Goal: Complete application form

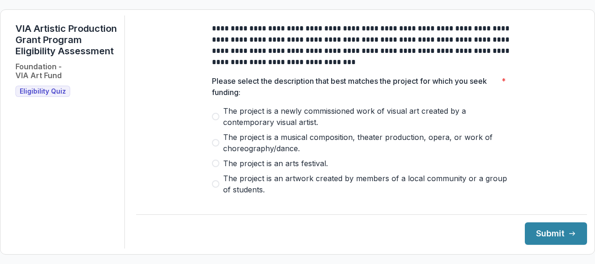
drag, startPoint x: 125, startPoint y: 130, endPoint x: 124, endPoint y: 164, distance: 34.2
click at [219, 123] on label "The project is a newly commissioned work of visual art created by a contemporar…" at bounding box center [361, 116] width 299 height 22
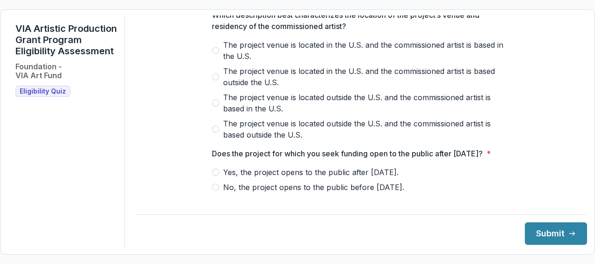
drag, startPoint x: 174, startPoint y: 172, endPoint x: 168, endPoint y: 223, distance: 51.3
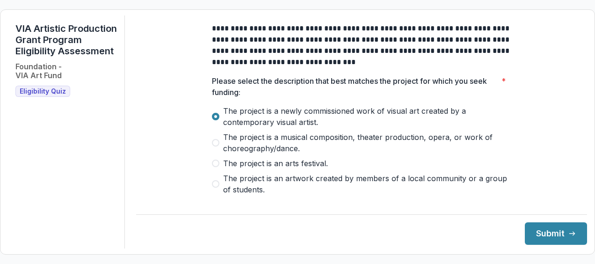
drag, startPoint x: 161, startPoint y: 141, endPoint x: 161, endPoint y: 60, distance: 81.4
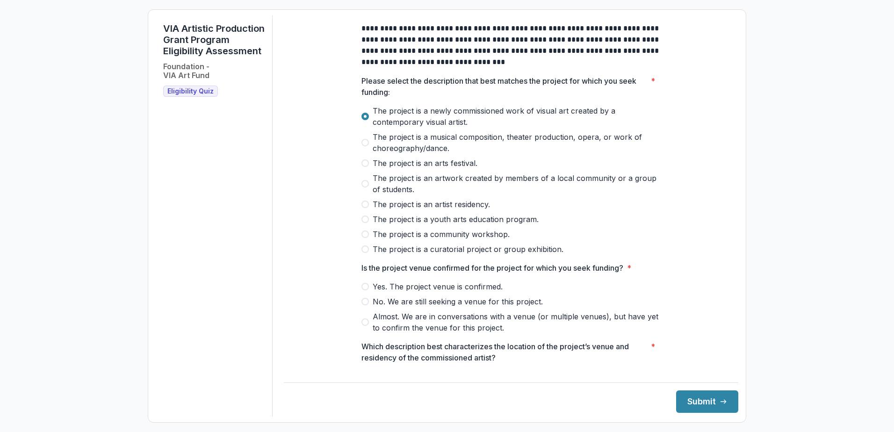
drag, startPoint x: 310, startPoint y: 184, endPoint x: 293, endPoint y: 104, distance: 81.8
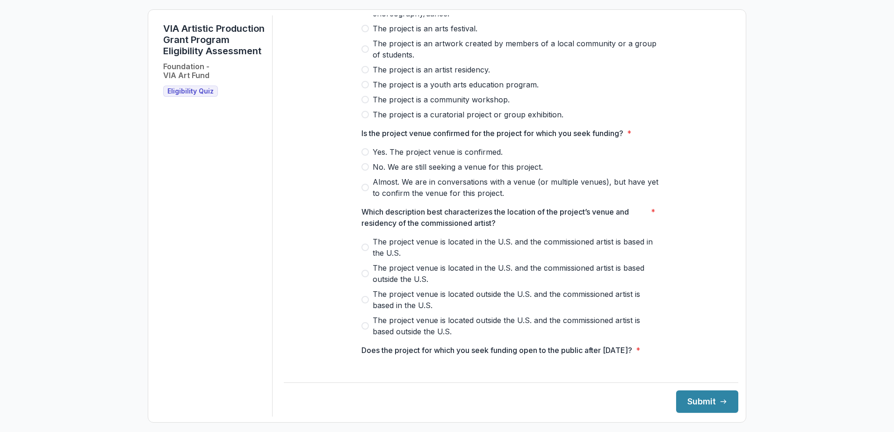
drag, startPoint x: 303, startPoint y: 181, endPoint x: 302, endPoint y: 192, distance: 10.5
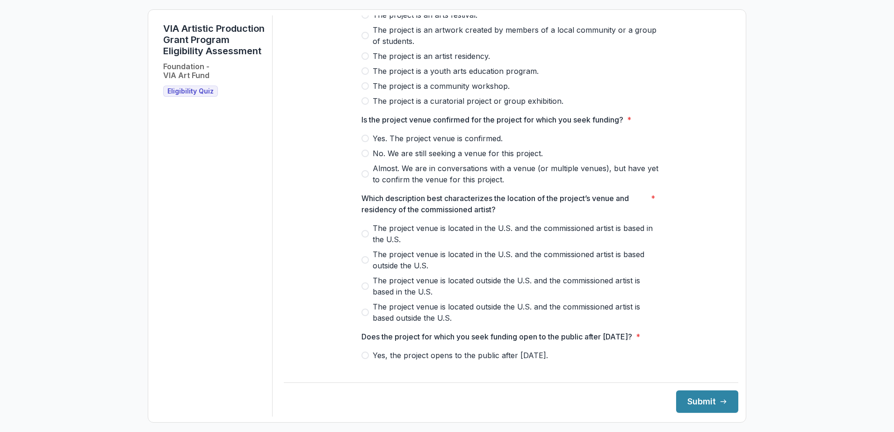
click at [365, 142] on span at bounding box center [364, 138] width 7 height 7
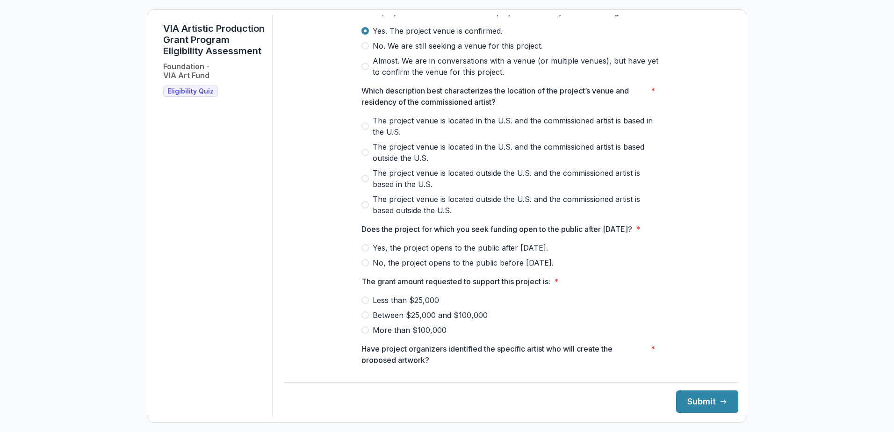
drag, startPoint x: 322, startPoint y: 137, endPoint x: 314, endPoint y: 171, distance: 34.9
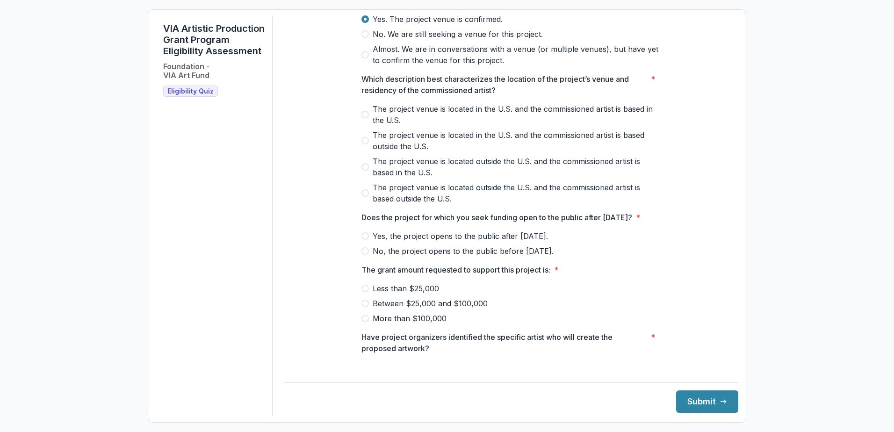
click at [367, 120] on label "The project venue is located in the U.S. and the commissioned artist is based i…" at bounding box center [510, 114] width 299 height 22
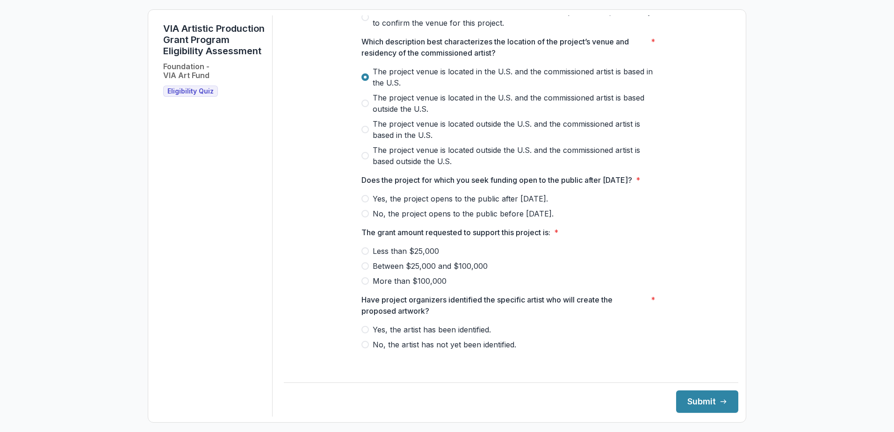
scroll to position [318, 0]
drag, startPoint x: 307, startPoint y: 132, endPoint x: 301, endPoint y: 151, distance: 20.3
click at [367, 202] on label "Yes, the project opens to the public after May 1, 2026." at bounding box center [510, 196] width 299 height 11
drag, startPoint x: 281, startPoint y: 243, endPoint x: 276, endPoint y: 260, distance: 17.5
click at [366, 263] on span at bounding box center [364, 263] width 7 height 7
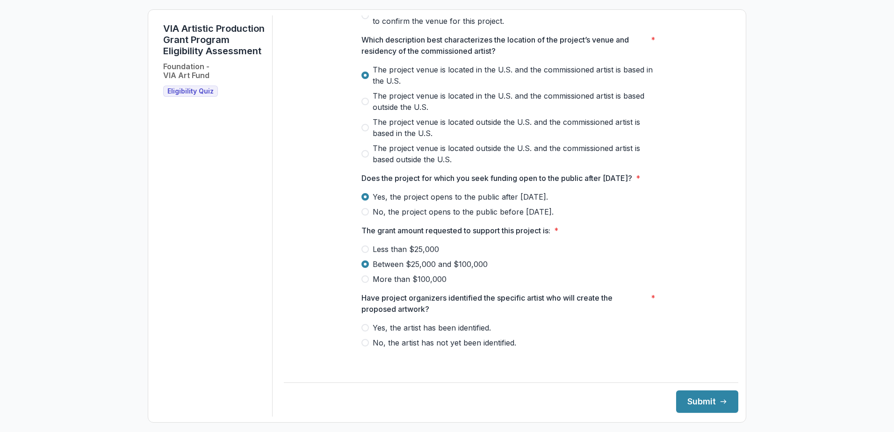
drag, startPoint x: 288, startPoint y: 259, endPoint x: 295, endPoint y: 301, distance: 41.8
click at [362, 263] on span at bounding box center [364, 327] width 7 height 7
click at [594, 263] on button "Submit" at bounding box center [707, 401] width 62 height 22
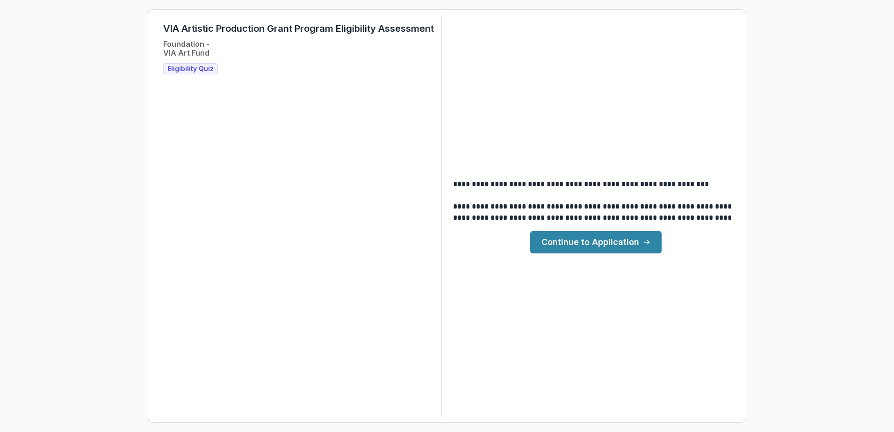
click at [530, 229] on main "**********" at bounding box center [595, 216] width 285 height 75
click at [594, 242] on link "Continue to Application" at bounding box center [595, 242] width 131 height 22
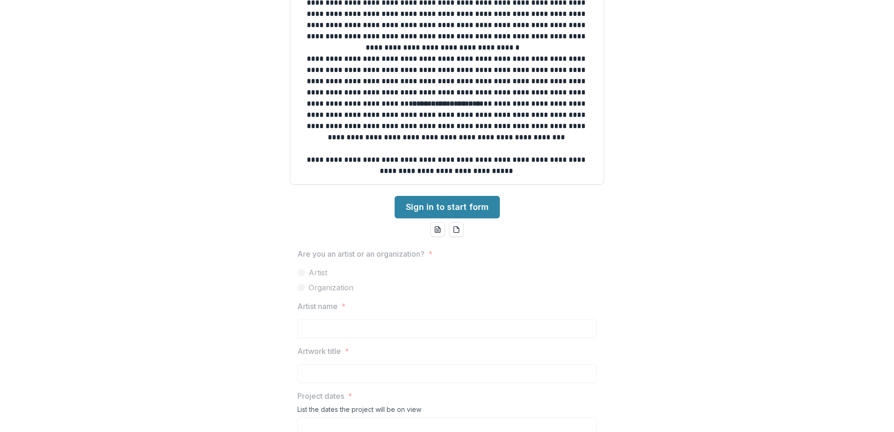
drag, startPoint x: 142, startPoint y: 172, endPoint x: 138, endPoint y: 215, distance: 42.7
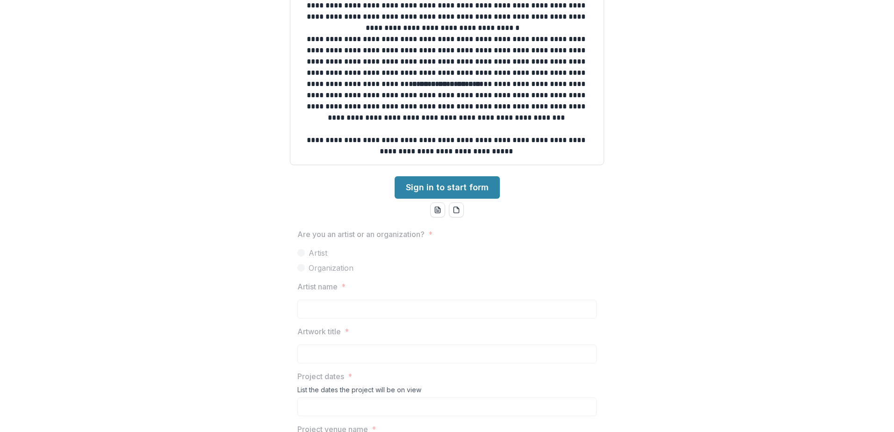
scroll to position [286, 0]
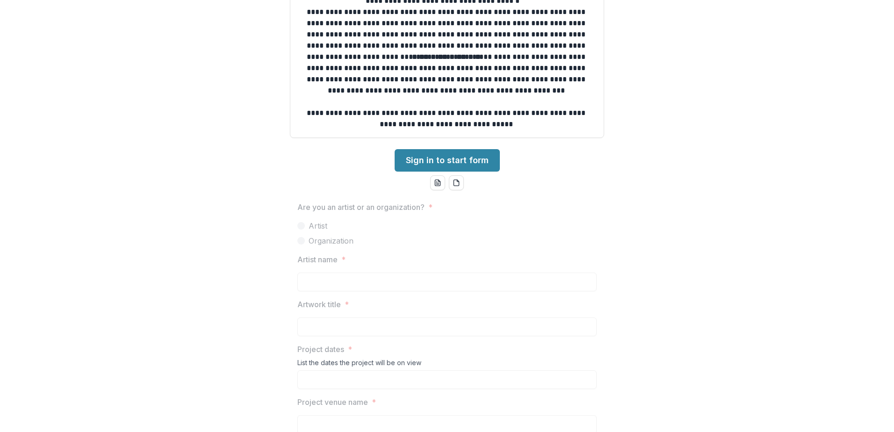
drag, startPoint x: 127, startPoint y: 189, endPoint x: 120, endPoint y: 222, distance: 33.6
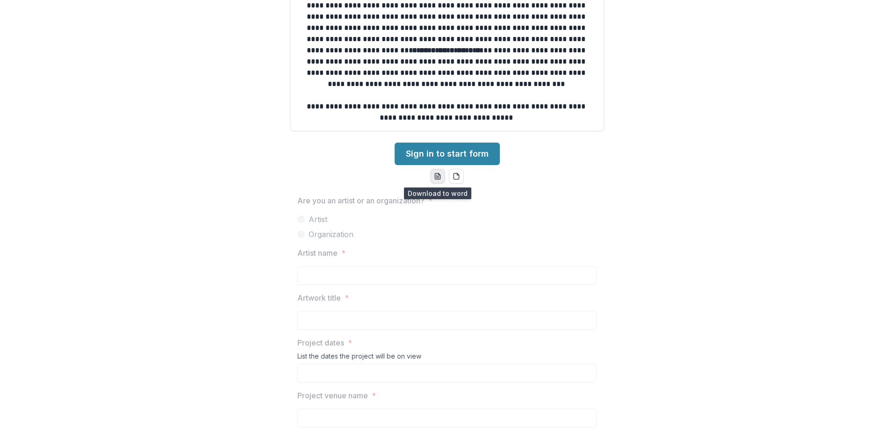
click at [434, 174] on icon "word-download" at bounding box center [437, 176] width 7 height 7
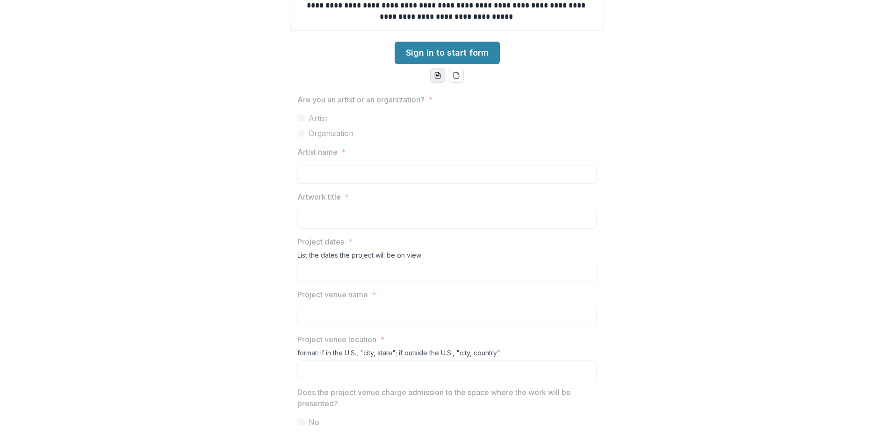
scroll to position [464, 0]
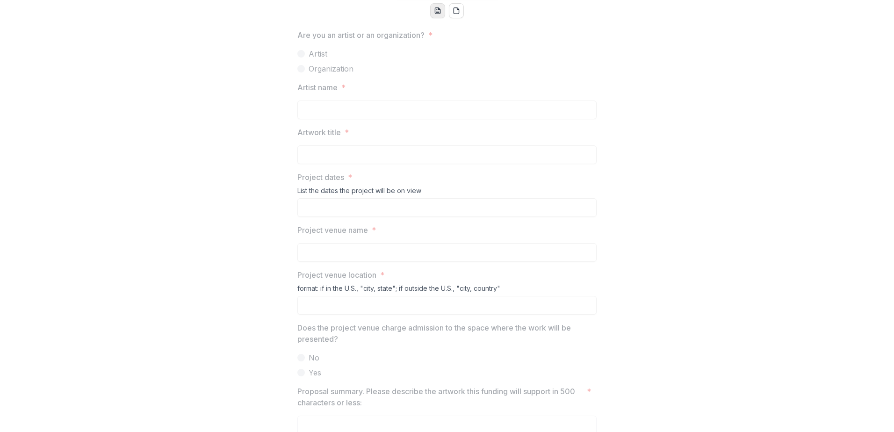
drag, startPoint x: 220, startPoint y: 285, endPoint x: 221, endPoint y: 301, distance: 15.9
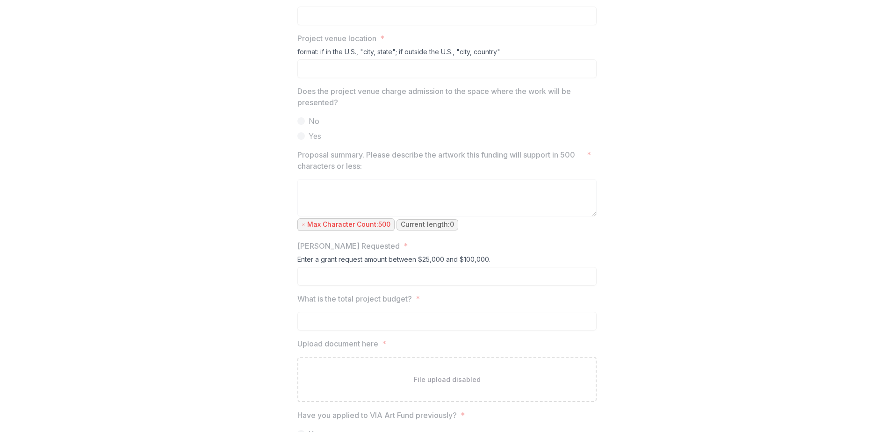
scroll to position [733, 0]
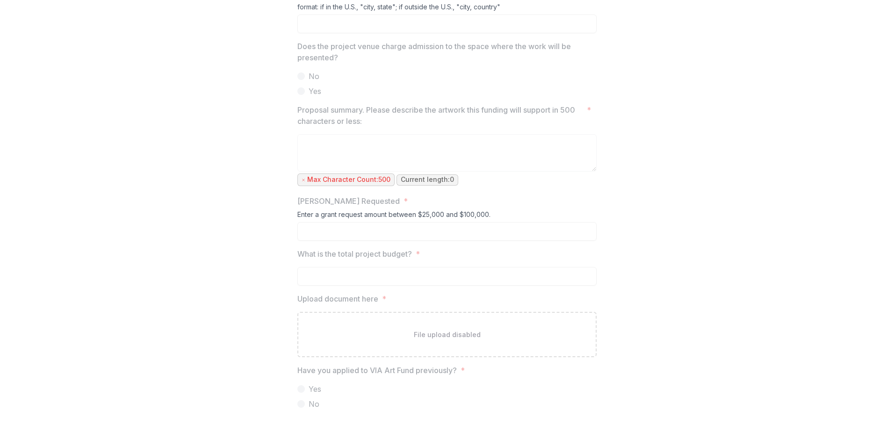
drag, startPoint x: 197, startPoint y: 285, endPoint x: 202, endPoint y: 334, distance: 49.8
drag, startPoint x: 226, startPoint y: 210, endPoint x: 308, endPoint y: 351, distance: 162.4
click at [445, 263] on div "File upload disabled" at bounding box center [446, 334] width 299 height 45
drag, startPoint x: 181, startPoint y: 278, endPoint x: 183, endPoint y: 306, distance: 28.1
